Goal: Task Accomplishment & Management: Complete application form

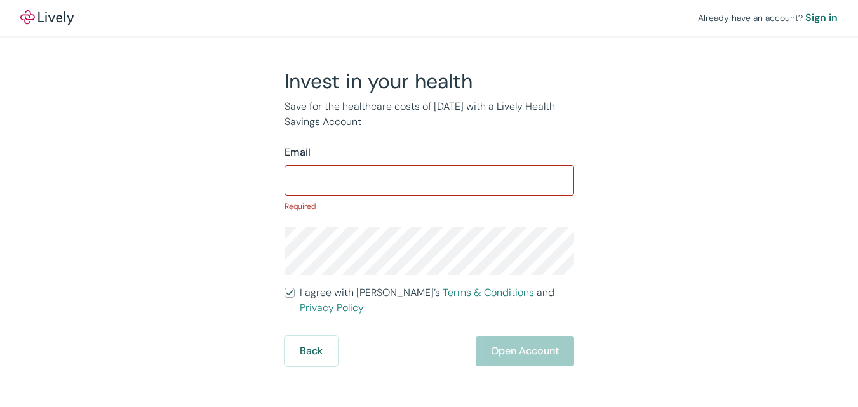
click at [284, 288] on input "I agree with Lively’s Terms & Conditions and Privacy Policy" at bounding box center [289, 293] width 10 height 10
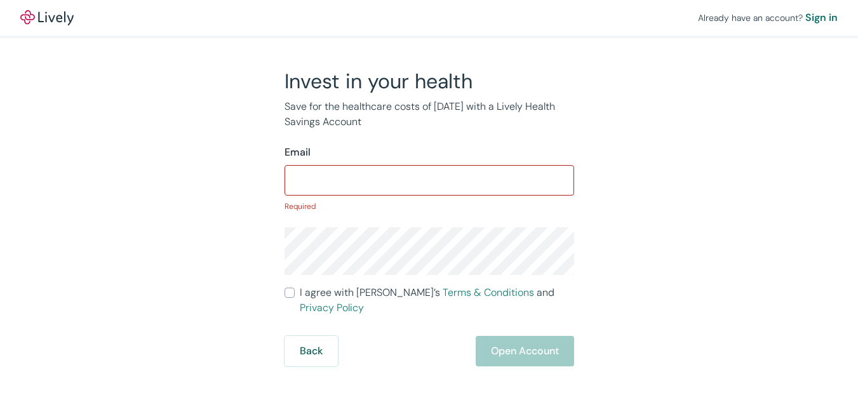
click at [284, 288] on input "I agree with Lively’s Terms & Conditions and Privacy Policy" at bounding box center [289, 293] width 10 height 10
checkbox input "false"
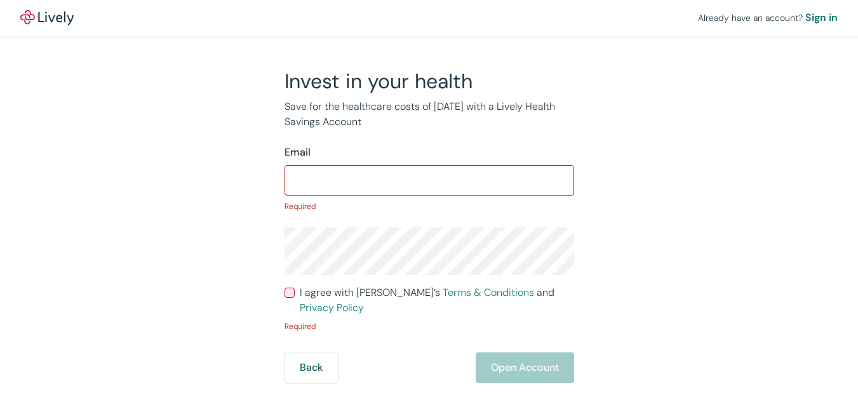
click at [805, 17] on div "Sign in" at bounding box center [821, 17] width 32 height 15
